Goal: Answer question/provide support: Share knowledge or assist other users

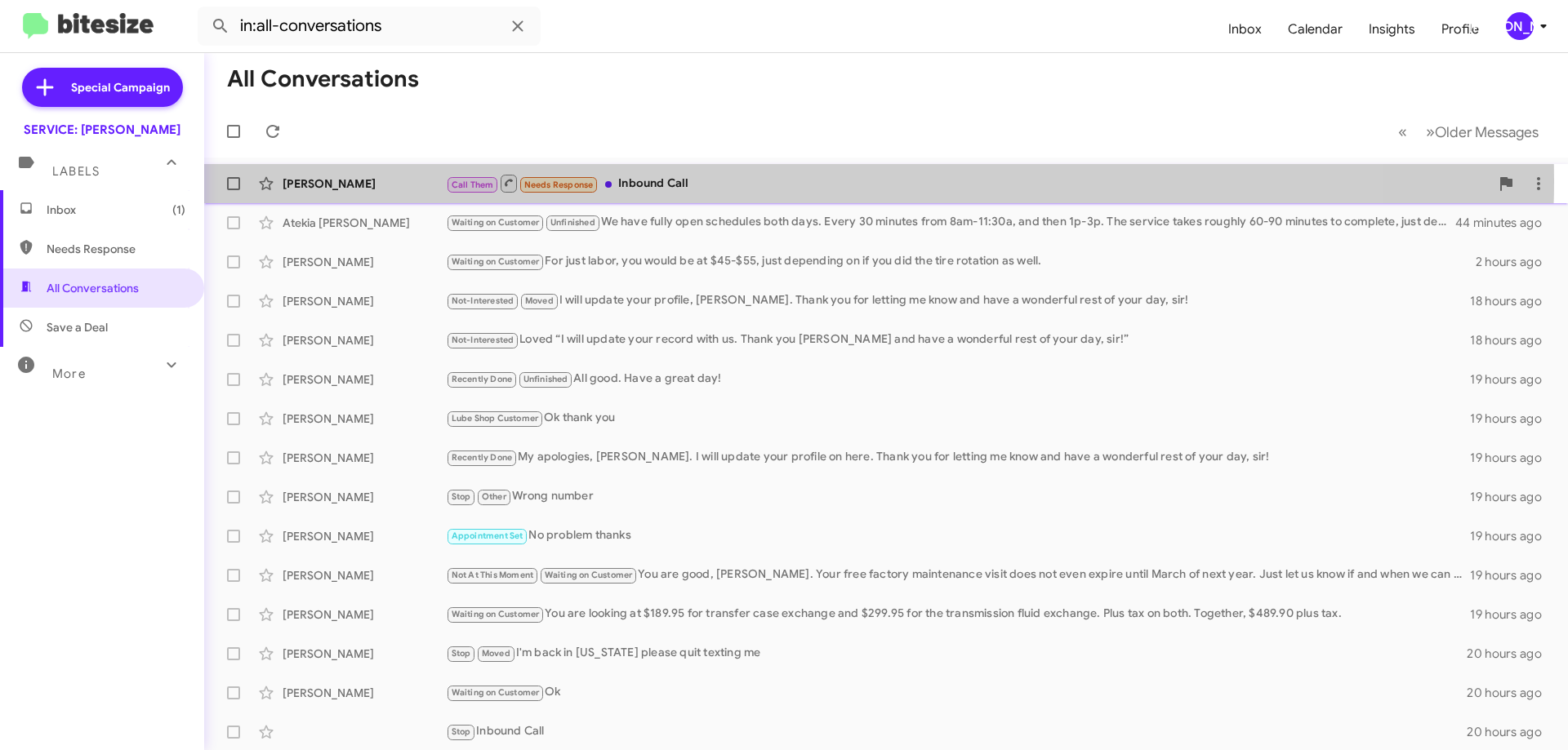
click at [743, 181] on div "Call Them Needs Response Inbound Call" at bounding box center [968, 183] width 1043 height 20
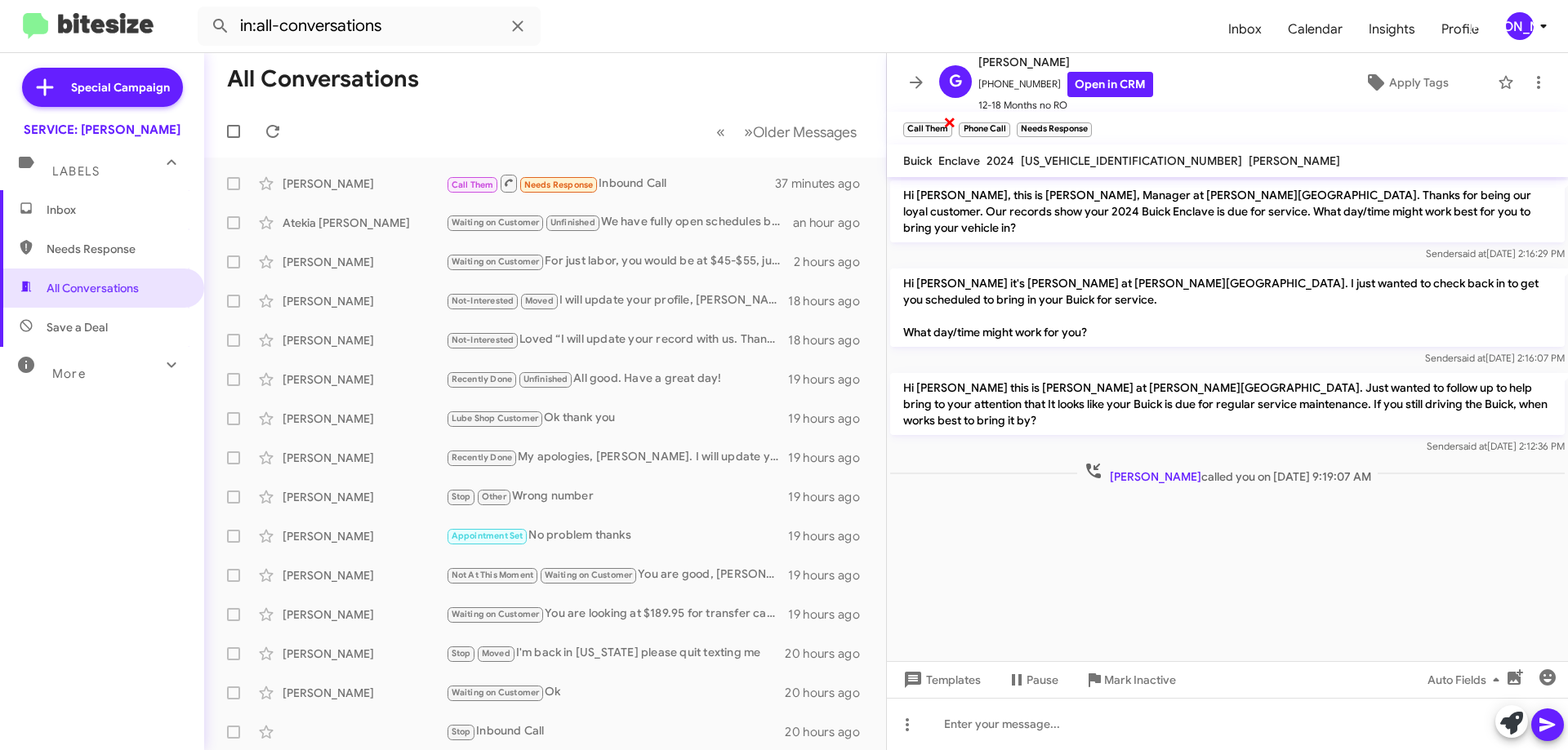
click at [953, 122] on span "×" at bounding box center [950, 121] width 13 height 19
click at [949, 121] on span "×" at bounding box center [952, 121] width 13 height 19
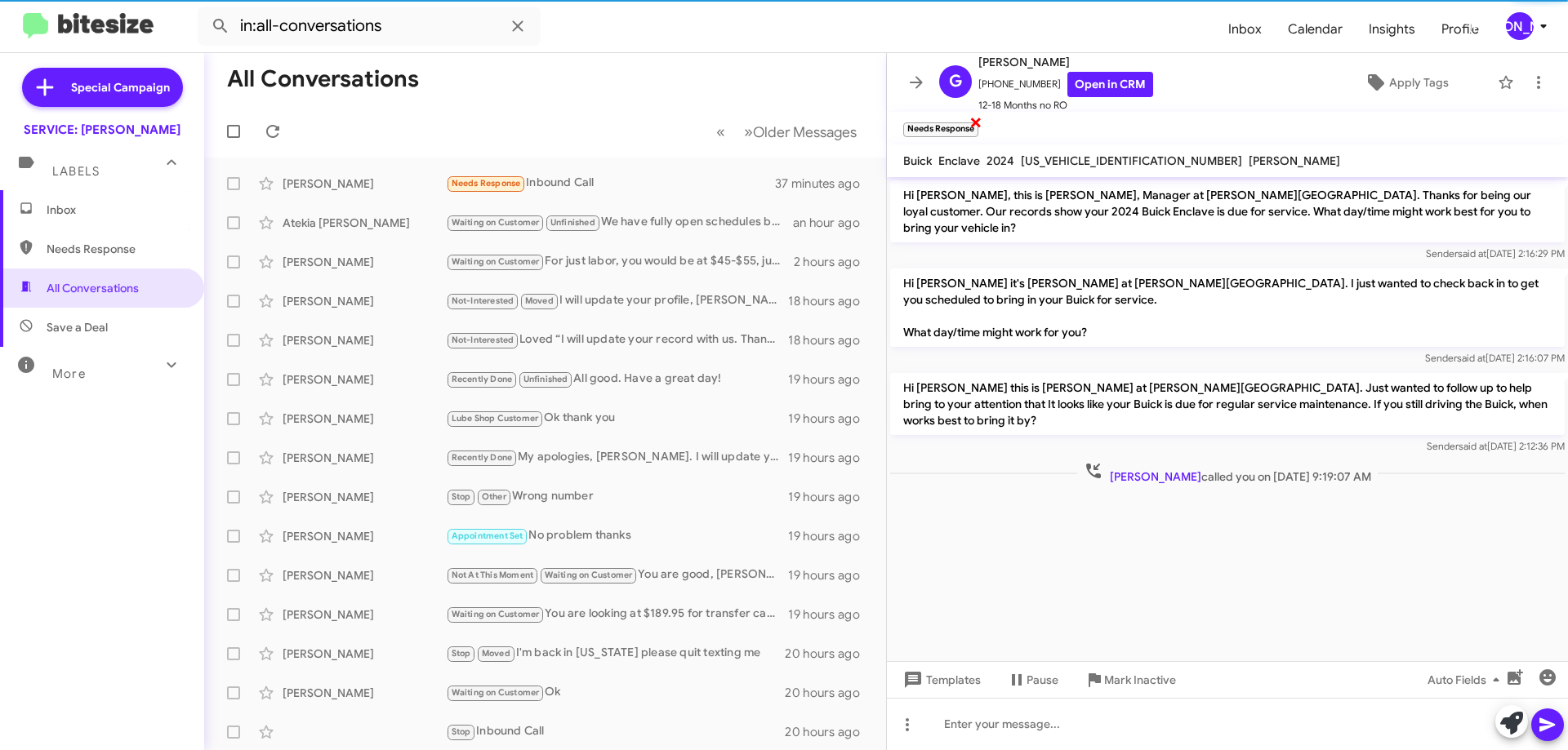
click at [978, 119] on span "×" at bounding box center [976, 121] width 13 height 19
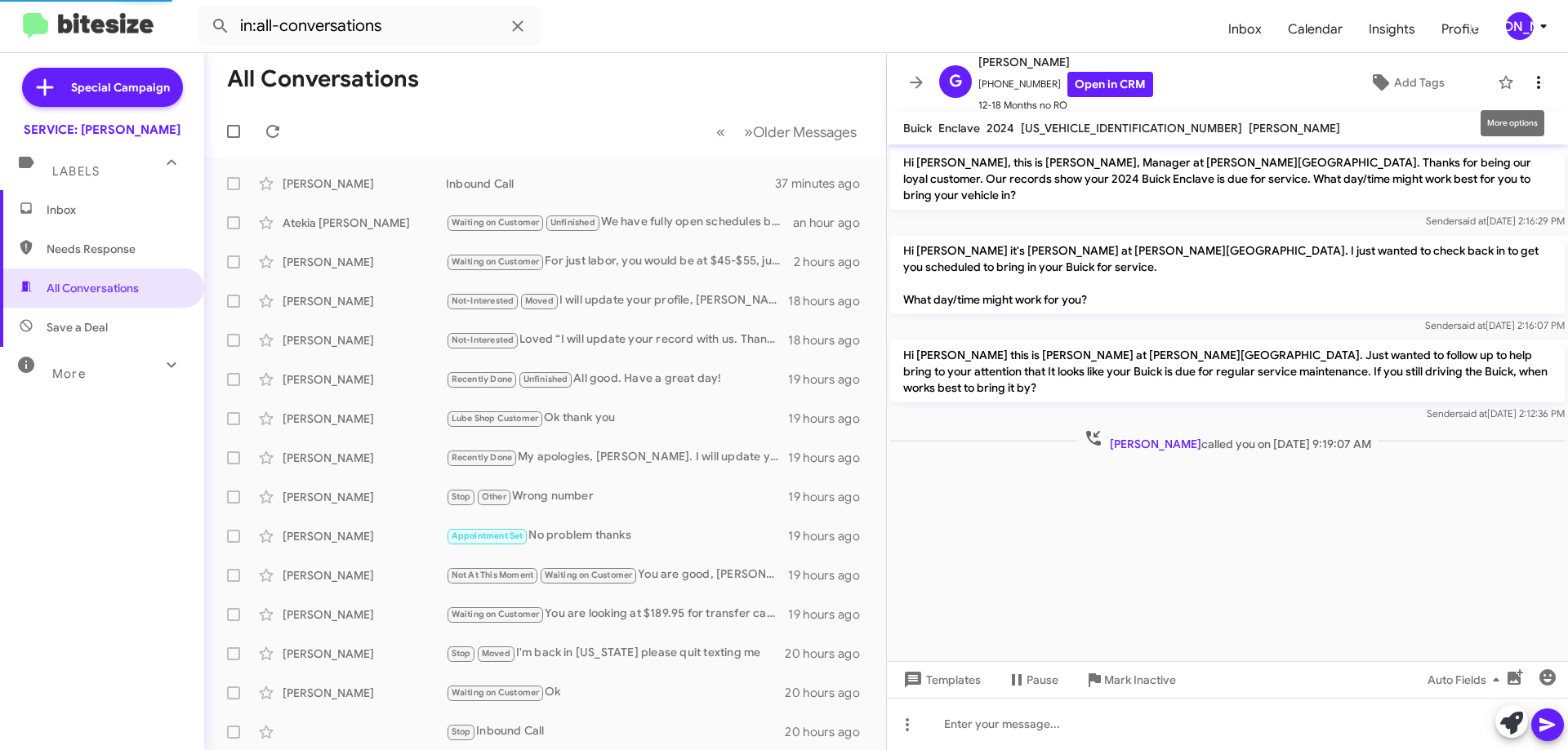
click at [1529, 84] on icon at bounding box center [1538, 82] width 19 height 19
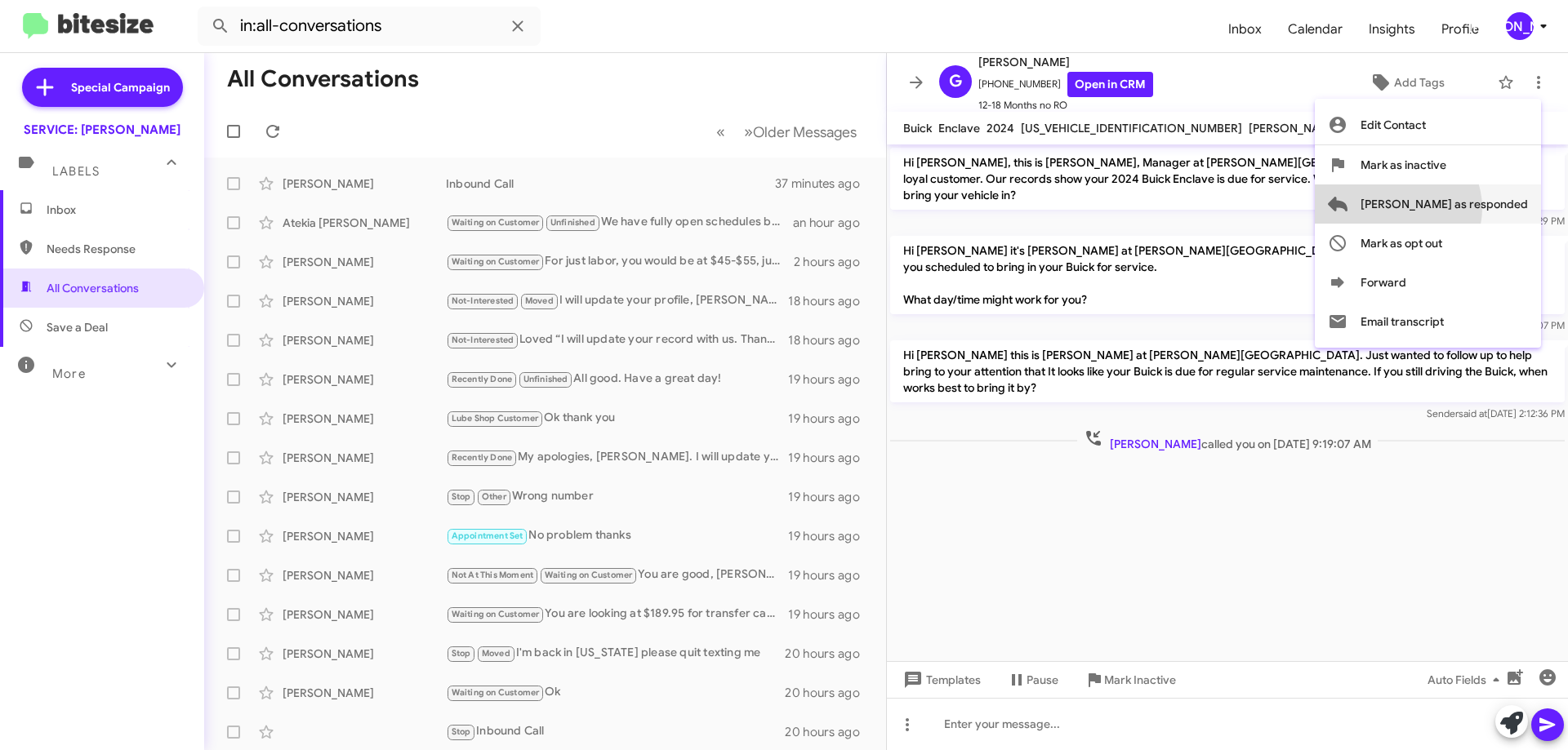
click at [1463, 209] on span "[PERSON_NAME] as responded" at bounding box center [1444, 204] width 168 height 39
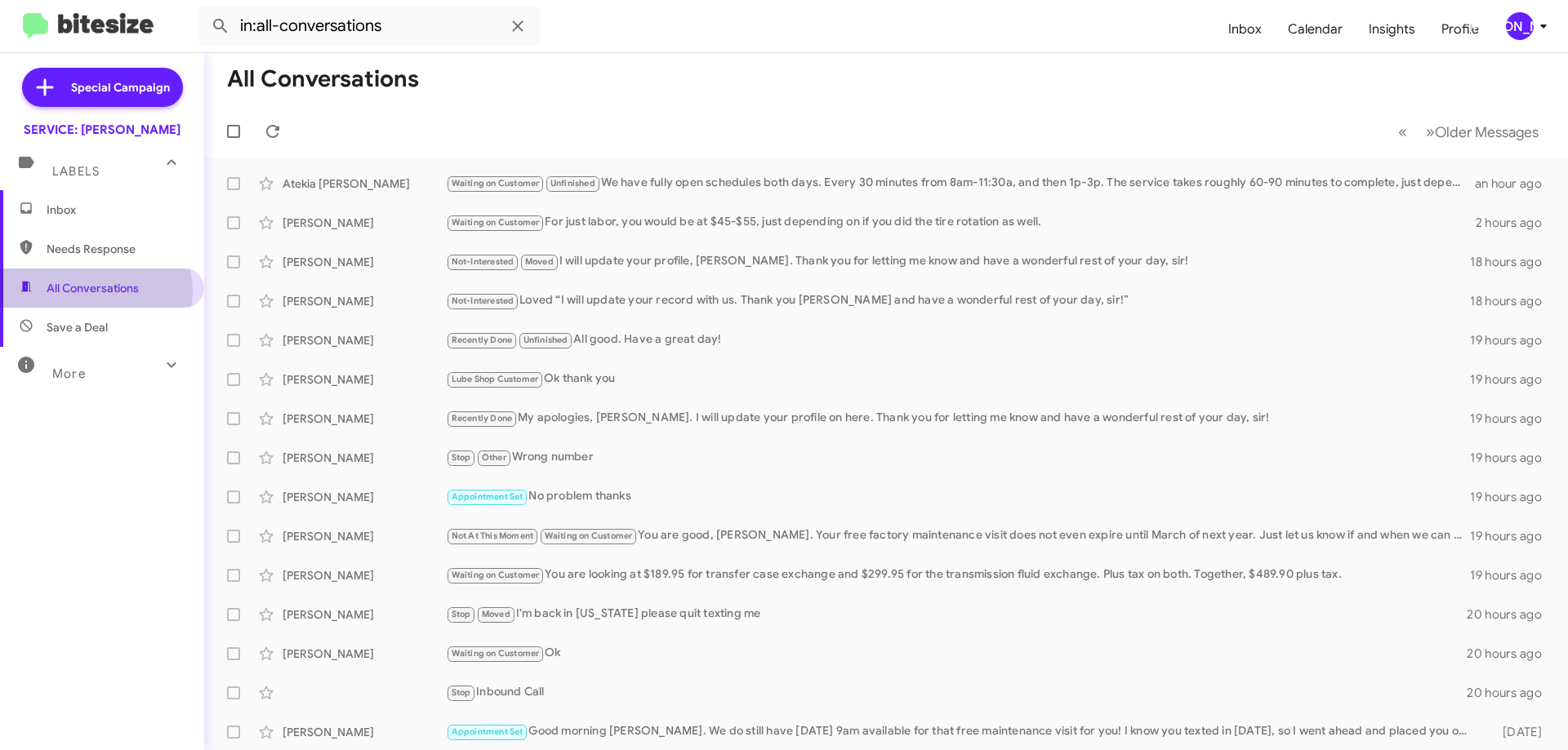
click at [92, 292] on span "All Conversations" at bounding box center [93, 288] width 92 height 16
click at [270, 133] on icon at bounding box center [273, 131] width 19 height 19
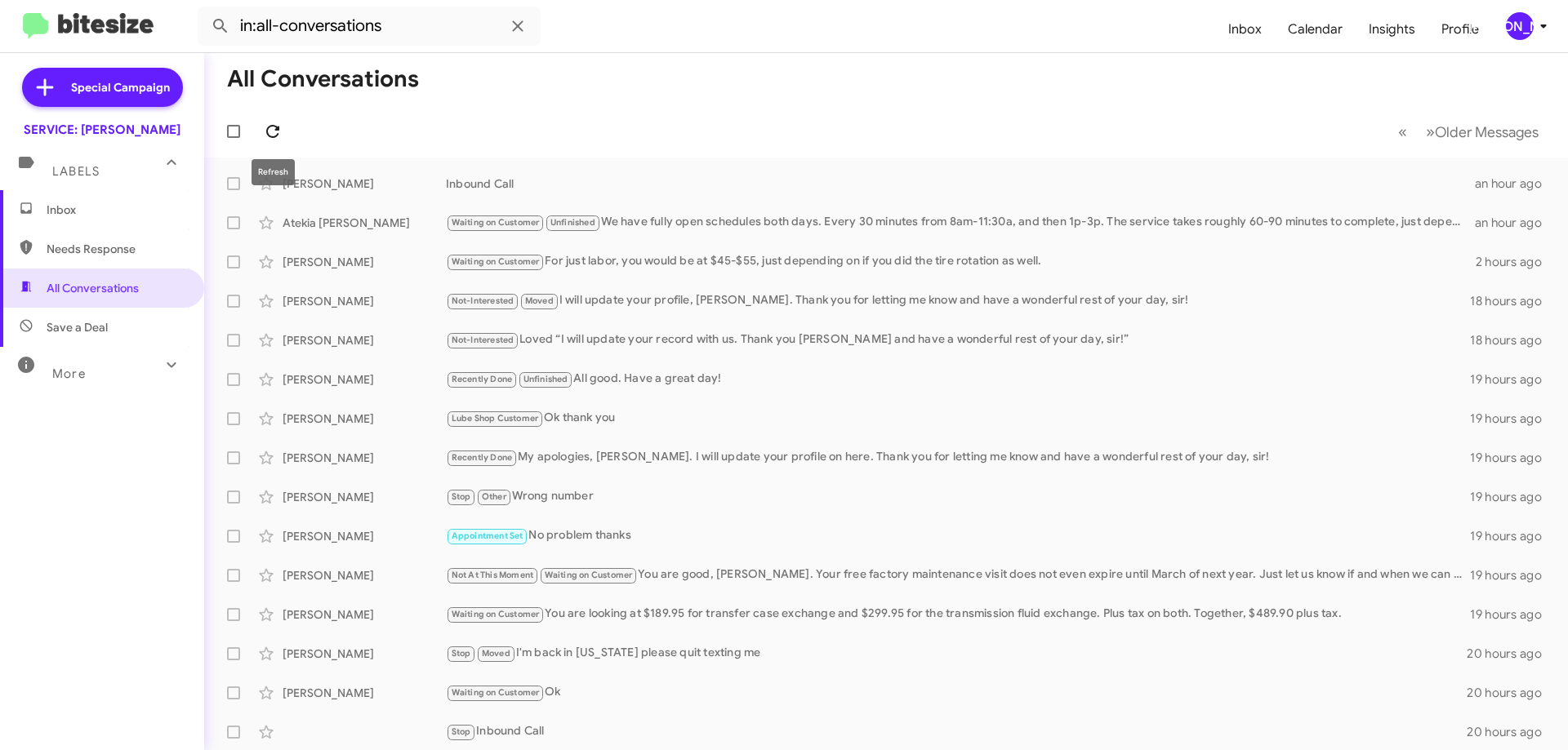
click at [271, 121] on button at bounding box center [273, 131] width 33 height 33
click at [270, 136] on icon at bounding box center [273, 131] width 19 height 19
click at [265, 131] on icon at bounding box center [273, 131] width 19 height 19
click at [271, 134] on icon at bounding box center [273, 131] width 19 height 19
click at [280, 136] on icon at bounding box center [273, 131] width 19 height 19
